Goal: Task Accomplishment & Management: Use online tool/utility

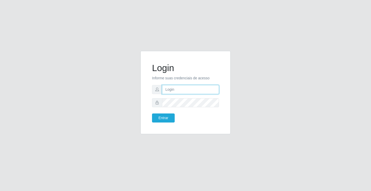
click at [178, 94] on input "text" at bounding box center [190, 89] width 57 height 9
type input "[PERSON_NAME]"
click at [152, 113] on button "Entrar" at bounding box center [163, 117] width 23 height 9
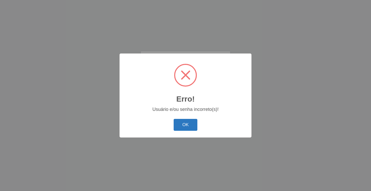
click at [189, 127] on button "OK" at bounding box center [186, 125] width 24 height 12
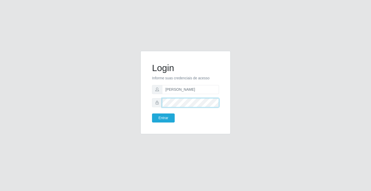
click at [152, 113] on button "Entrar" at bounding box center [163, 117] width 23 height 9
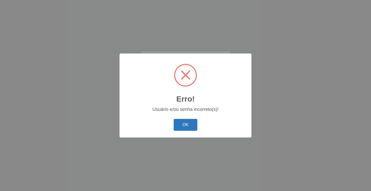
click at [188, 121] on button "OK" at bounding box center [186, 125] width 24 height 12
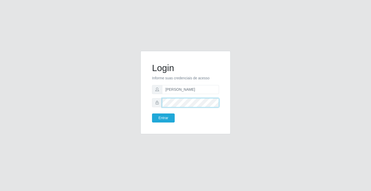
click at [152, 113] on button "Entrar" at bounding box center [163, 117] width 23 height 9
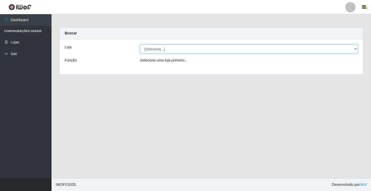
click at [173, 48] on select "[Selecione...] Ideal - Conceição" at bounding box center [249, 48] width 218 height 9
select select "231"
click at [140, 44] on select "[Selecione...] Ideal - Conceição" at bounding box center [249, 48] width 218 height 9
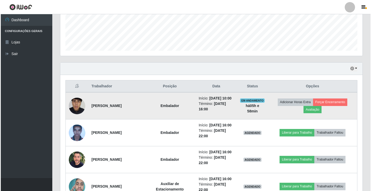
scroll to position [180, 0]
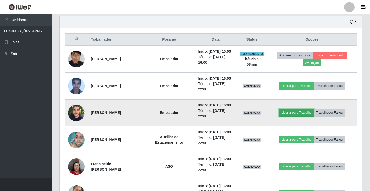
click at [298, 114] on button "Liberar para Trabalho" at bounding box center [296, 112] width 35 height 7
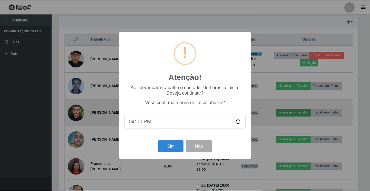
scroll to position [107, 300]
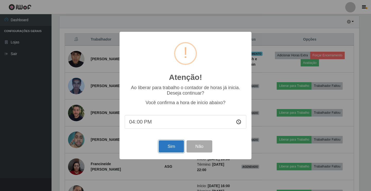
click at [169, 147] on button "Sim" at bounding box center [171, 146] width 25 height 12
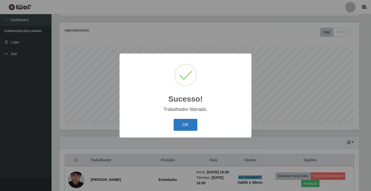
click at [189, 127] on button "OK" at bounding box center [186, 125] width 24 height 12
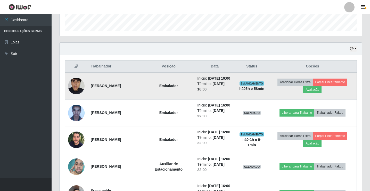
scroll to position [163, 0]
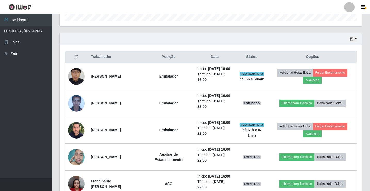
click at [346, 8] on div at bounding box center [349, 7] width 10 height 10
click at [331, 40] on button "Sair" at bounding box center [339, 40] width 46 height 11
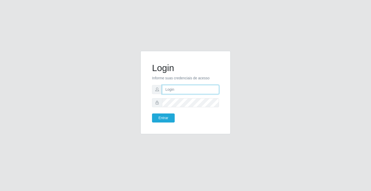
click at [185, 89] on input "text" at bounding box center [190, 89] width 57 height 9
type input "[PERSON_NAME]"
click at [152, 113] on button "Entrar" at bounding box center [163, 117] width 23 height 9
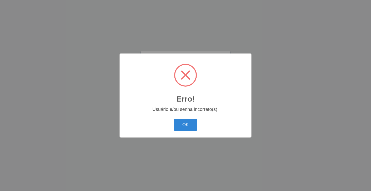
click at [174, 119] on button "OK" at bounding box center [186, 125] width 24 height 12
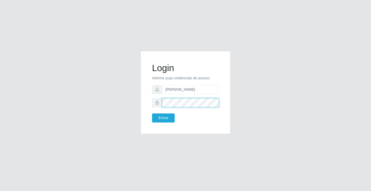
click at [152, 113] on button "Entrar" at bounding box center [163, 117] width 23 height 9
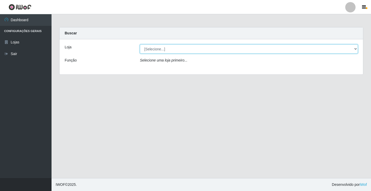
click at [172, 49] on select "[Selecione...] Ideal - Conceição" at bounding box center [249, 48] width 218 height 9
select select "231"
click at [140, 44] on select "[Selecione...] Ideal - Conceição" at bounding box center [249, 48] width 218 height 9
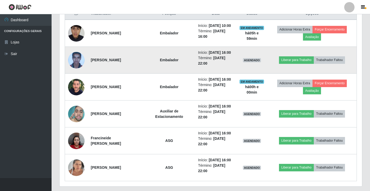
scroll to position [221, 0]
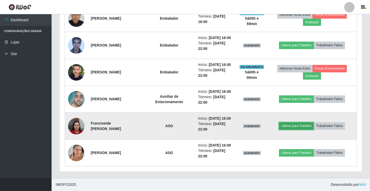
click at [309, 124] on button "Liberar para Trabalho" at bounding box center [296, 125] width 35 height 7
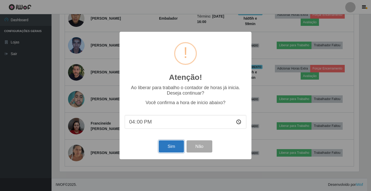
click at [173, 152] on button "Sim" at bounding box center [171, 146] width 25 height 12
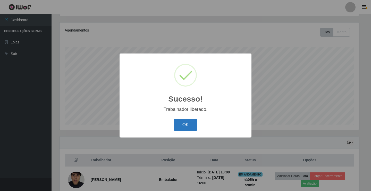
click at [182, 126] on button "OK" at bounding box center [186, 125] width 24 height 12
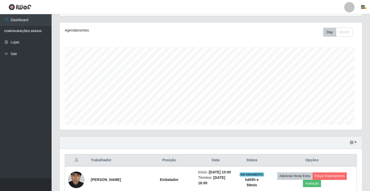
scroll to position [107, 302]
click at [351, 9] on div at bounding box center [349, 7] width 10 height 10
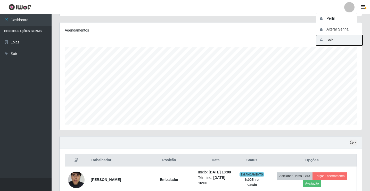
click at [344, 44] on button "Sair" at bounding box center [339, 40] width 46 height 11
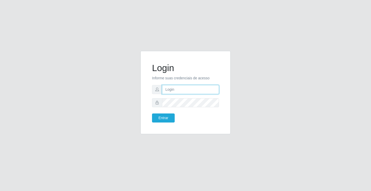
click at [212, 92] on input "text" at bounding box center [190, 89] width 57 height 9
click at [181, 93] on input "text" at bounding box center [190, 89] width 57 height 9
type input "anacarla@ideal"
click at [167, 116] on button "Entrar" at bounding box center [163, 117] width 23 height 9
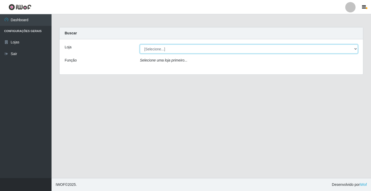
click at [354, 48] on select "[Selecione...] Ideal - Conceição" at bounding box center [249, 48] width 218 height 9
select select "231"
click at [140, 44] on select "[Selecione...] Ideal - Conceição" at bounding box center [249, 48] width 218 height 9
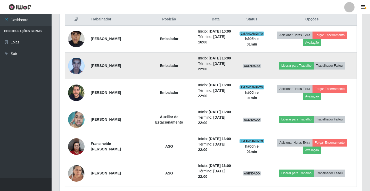
scroll to position [221, 0]
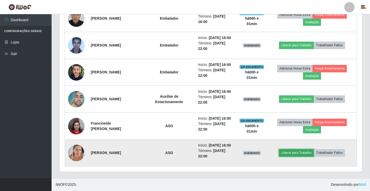
click at [289, 152] on button "Liberar para Trabalho" at bounding box center [296, 152] width 35 height 7
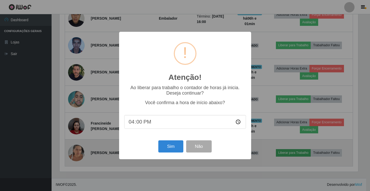
scroll to position [107, 300]
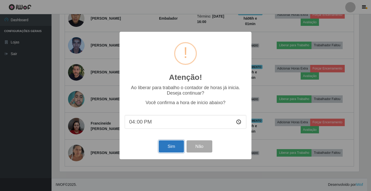
click at [167, 147] on button "Sim" at bounding box center [171, 146] width 25 height 12
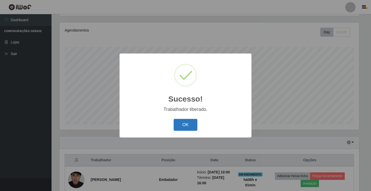
click at [185, 124] on button "OK" at bounding box center [186, 125] width 24 height 12
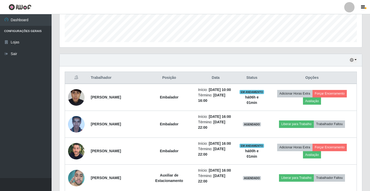
scroll to position [189, 0]
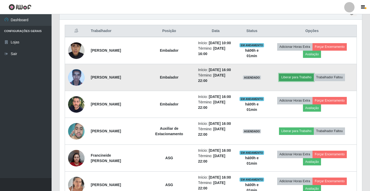
click at [302, 75] on button "Liberar para Trabalho" at bounding box center [296, 76] width 35 height 7
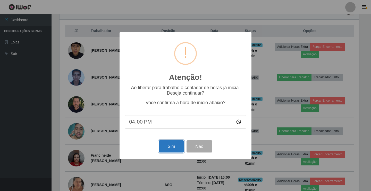
click at [164, 151] on button "Sim" at bounding box center [171, 146] width 25 height 12
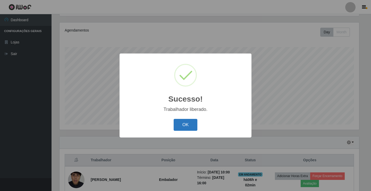
click at [183, 128] on button "OK" at bounding box center [186, 125] width 24 height 12
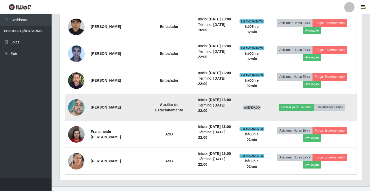
scroll to position [221, 0]
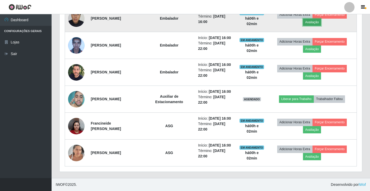
click at [309, 21] on button "Avaliação" at bounding box center [312, 22] width 18 height 7
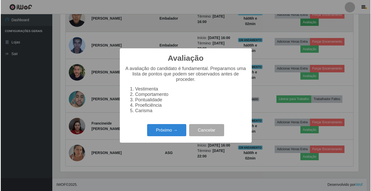
scroll to position [107, 300]
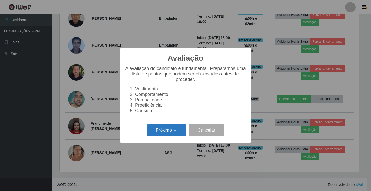
click at [162, 136] on button "Próximo →" at bounding box center [166, 130] width 39 height 12
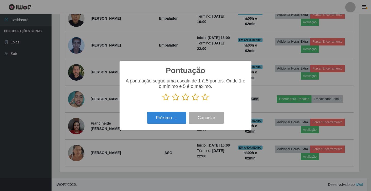
click at [207, 98] on icon at bounding box center [205, 97] width 7 height 8
click at [202, 101] on input "radio" at bounding box center [202, 101] width 0 height 0
click at [179, 117] on button "Próximo →" at bounding box center [166, 117] width 39 height 12
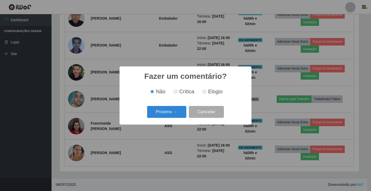
scroll to position [0, 0]
click at [180, 117] on button "Próximo →" at bounding box center [166, 112] width 39 height 12
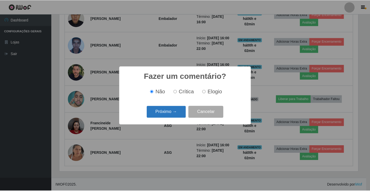
scroll to position [257731, 257538]
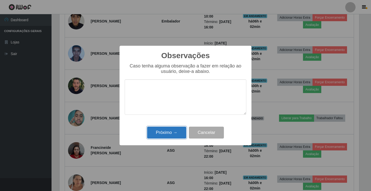
click at [180, 131] on button "Próximo →" at bounding box center [166, 132] width 39 height 12
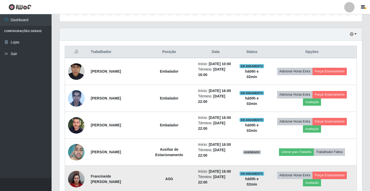
scroll to position [118, 0]
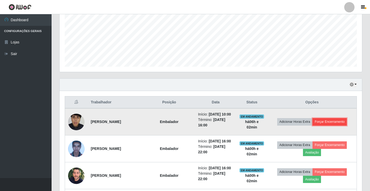
click at [343, 120] on button "Forçar Encerramento" at bounding box center [329, 121] width 35 height 7
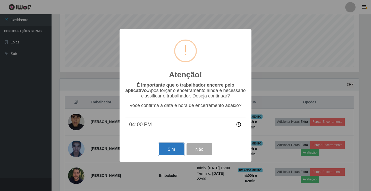
click at [166, 155] on button "Sim" at bounding box center [171, 149] width 25 height 12
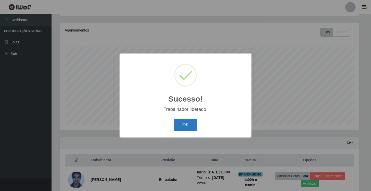
click at [174, 124] on button "OK" at bounding box center [186, 125] width 24 height 12
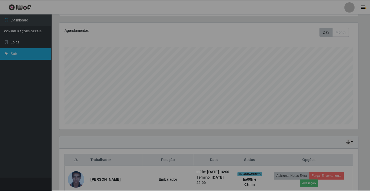
scroll to position [107, 302]
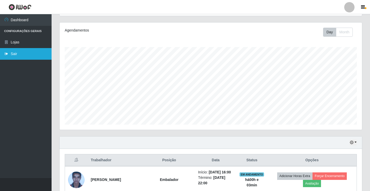
click at [17, 56] on link "Sair" at bounding box center [26, 54] width 52 height 12
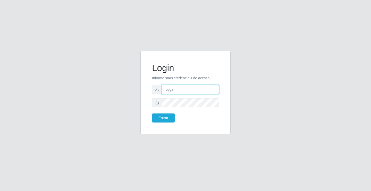
click at [174, 91] on input "text" at bounding box center [190, 89] width 57 height 9
type input "[PERSON_NAME]@ideal"
click at [187, 89] on input "[PERSON_NAME]@ideal" at bounding box center [190, 89] width 57 height 9
click at [189, 89] on input "[PERSON_NAME]@ideal" at bounding box center [190, 89] width 57 height 9
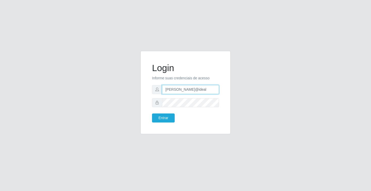
click at [189, 89] on input "[PERSON_NAME]@ideal" at bounding box center [190, 89] width 57 height 9
click at [168, 122] on button "Entrar" at bounding box center [163, 117] width 23 height 9
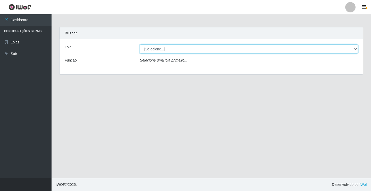
click at [193, 50] on select "[Selecione...] Ideal - Conceição" at bounding box center [249, 48] width 218 height 9
select select "231"
click at [140, 44] on select "[Selecione...] Ideal - Conceição" at bounding box center [249, 48] width 218 height 9
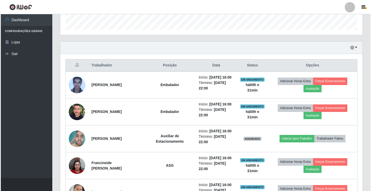
scroll to position [194, 0]
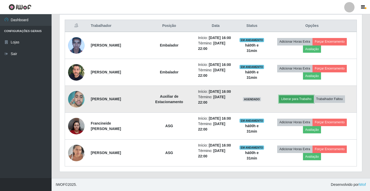
click at [309, 96] on button "Liberar para Trabalho" at bounding box center [296, 98] width 35 height 7
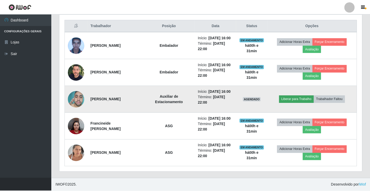
scroll to position [107, 300]
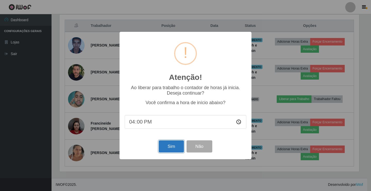
click at [173, 148] on button "Sim" at bounding box center [171, 146] width 25 height 12
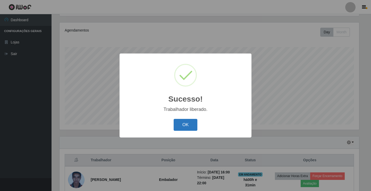
click at [192, 123] on button "OK" at bounding box center [186, 125] width 24 height 12
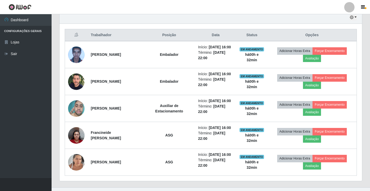
scroll to position [194, 0]
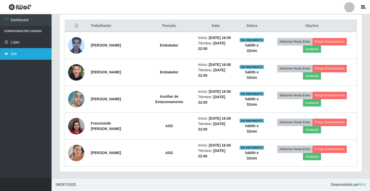
click at [28, 51] on link "Sair" at bounding box center [26, 54] width 52 height 12
